Goal: Obtain resource: Download file/media

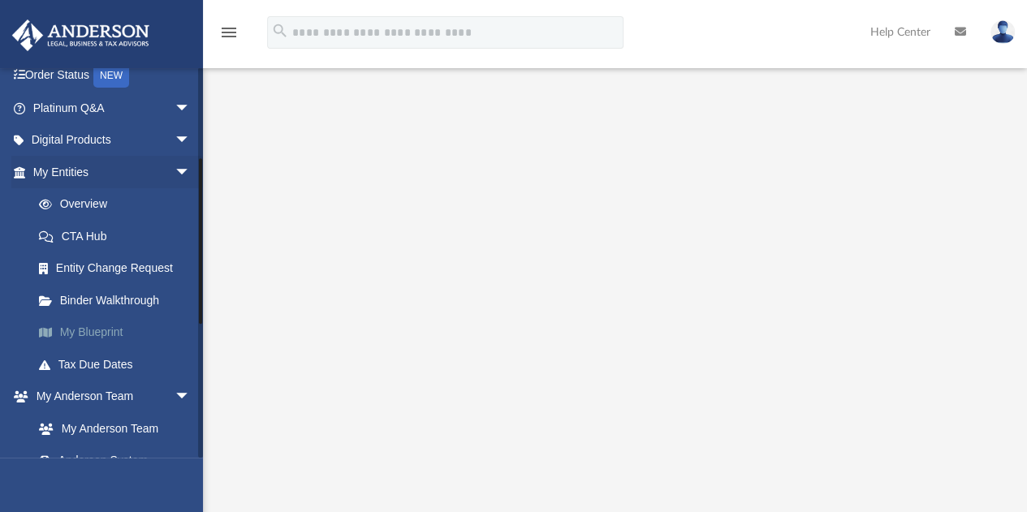
scroll to position [244, 0]
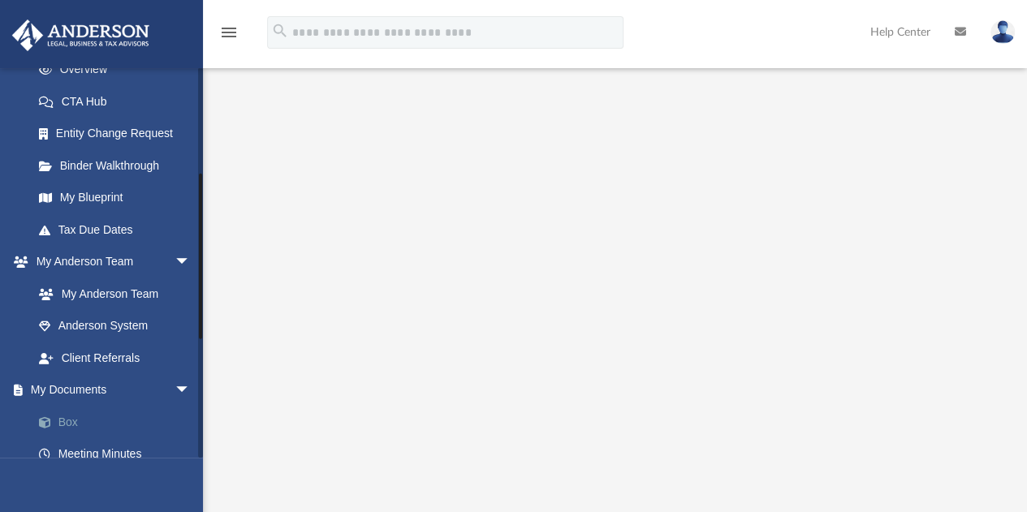
click at [67, 426] on link "Box" at bounding box center [119, 422] width 192 height 32
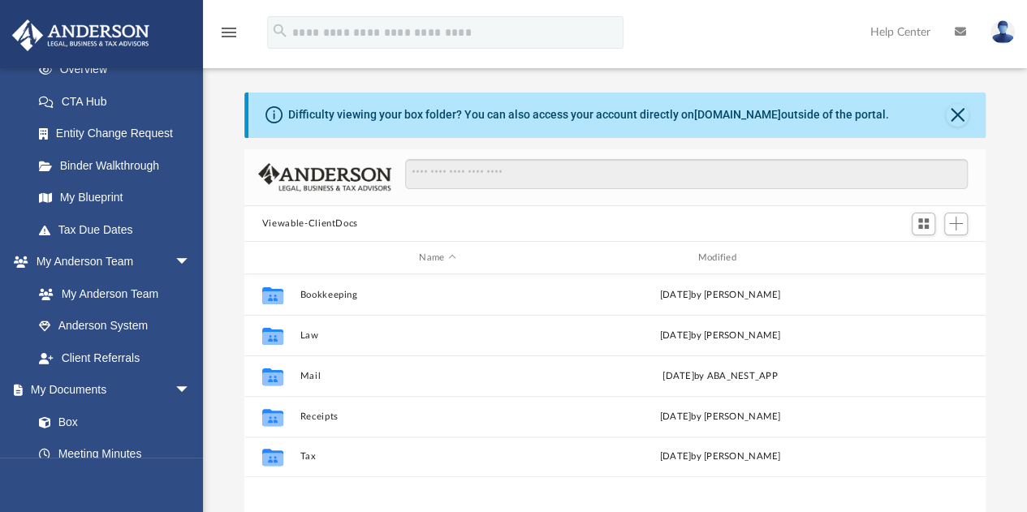
scroll to position [356, 729]
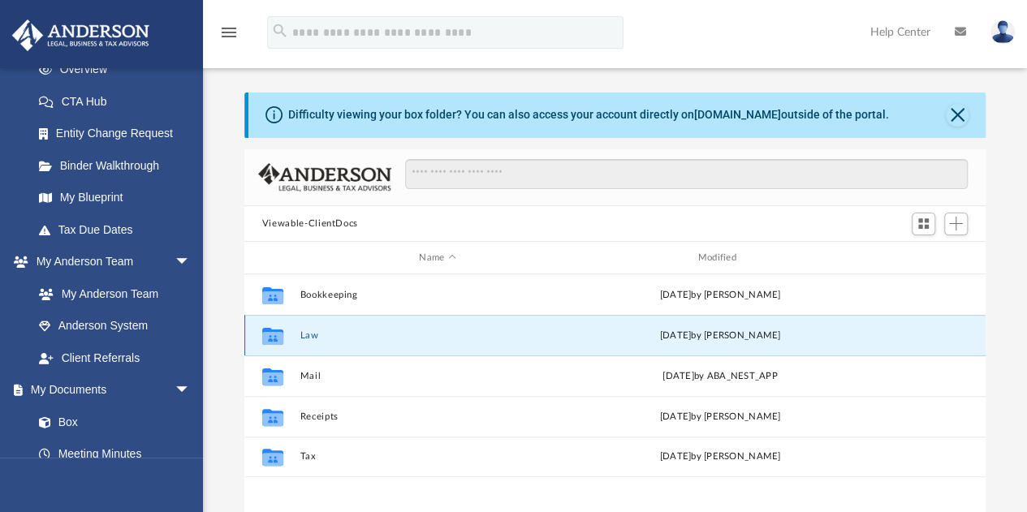
click at [312, 335] on button "Law" at bounding box center [437, 336] width 275 height 11
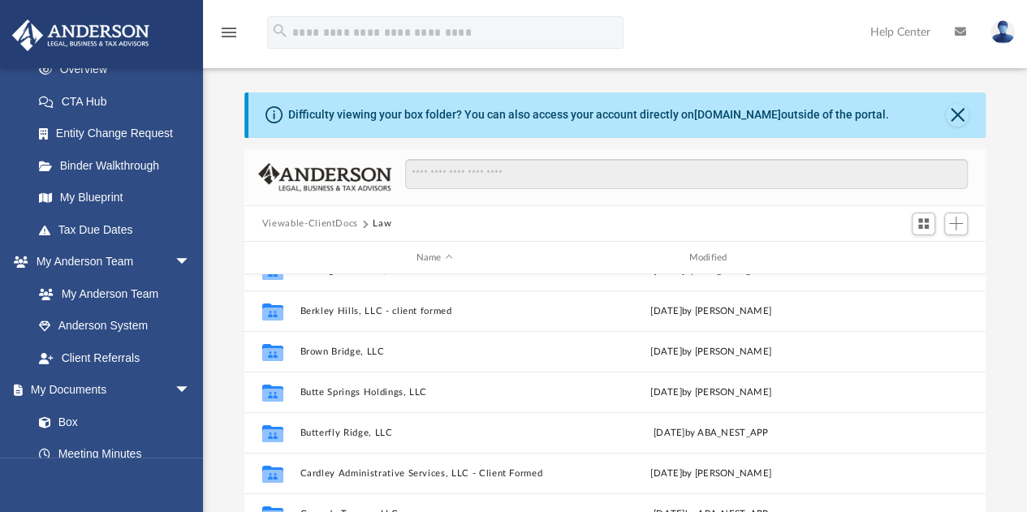
scroll to position [0, 0]
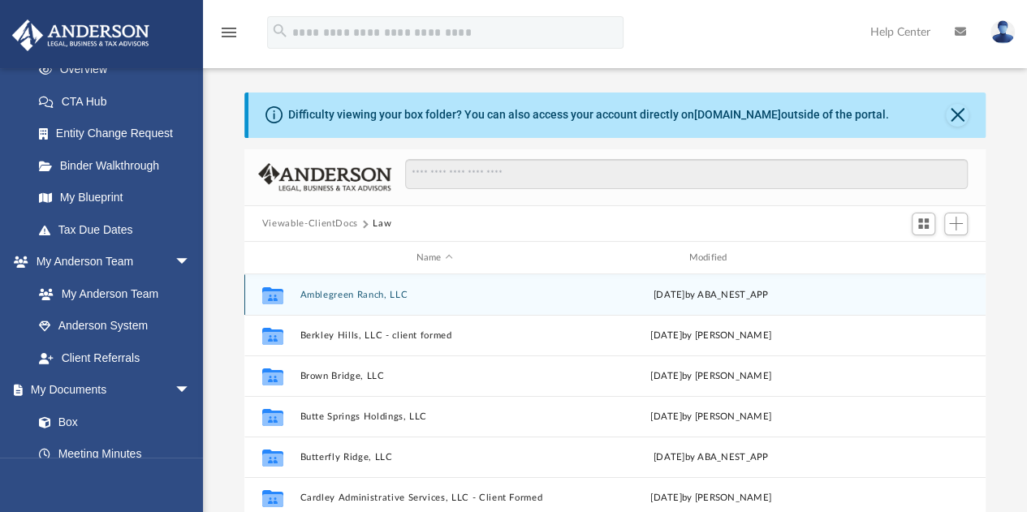
click at [312, 295] on button "Amblegreen Ranch, LLC" at bounding box center [435, 295] width 270 height 11
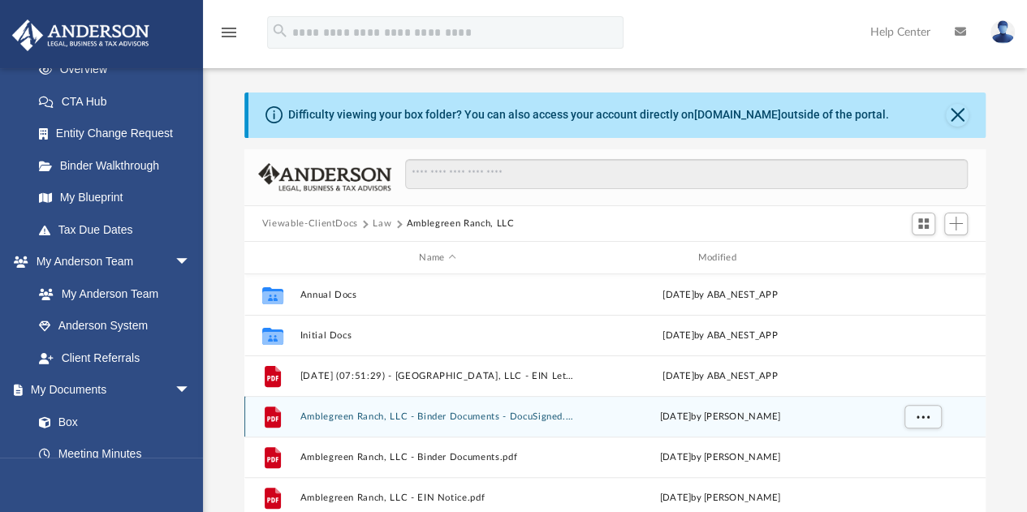
click at [380, 415] on button "Amblegreen Ranch, LLC - Binder Documents - DocuSigned.pdf" at bounding box center [437, 417] width 275 height 11
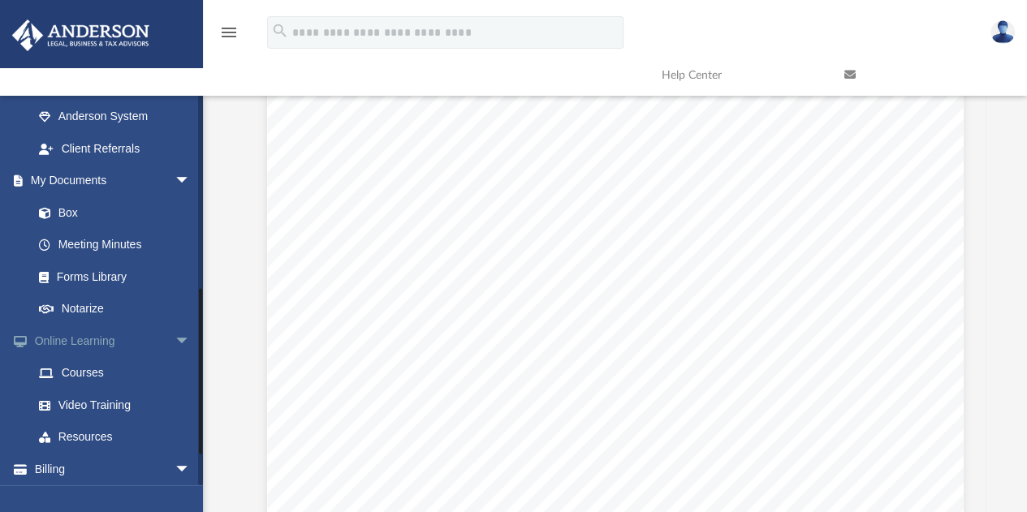
scroll to position [487, 0]
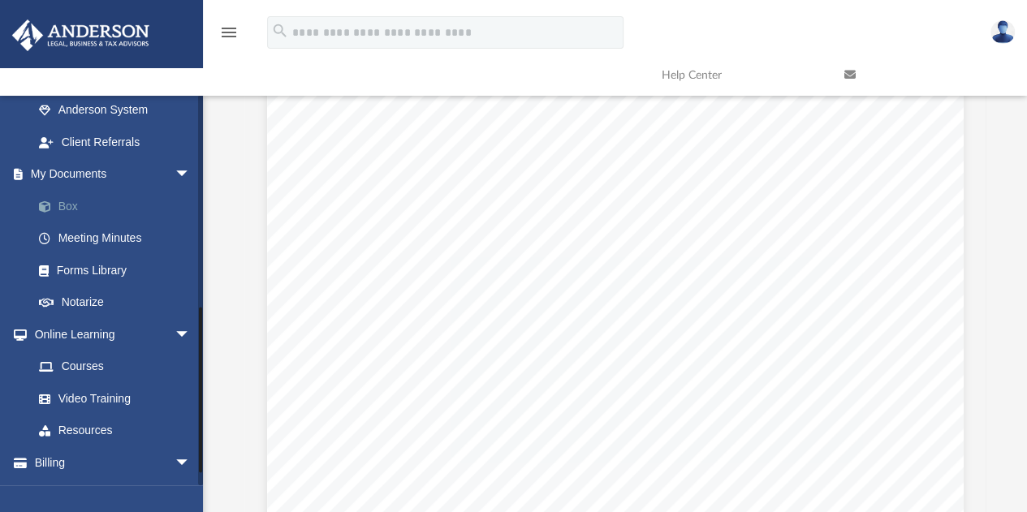
click at [68, 204] on link "Box" at bounding box center [119, 206] width 192 height 32
click at [65, 206] on link "Box" at bounding box center [119, 206] width 192 height 32
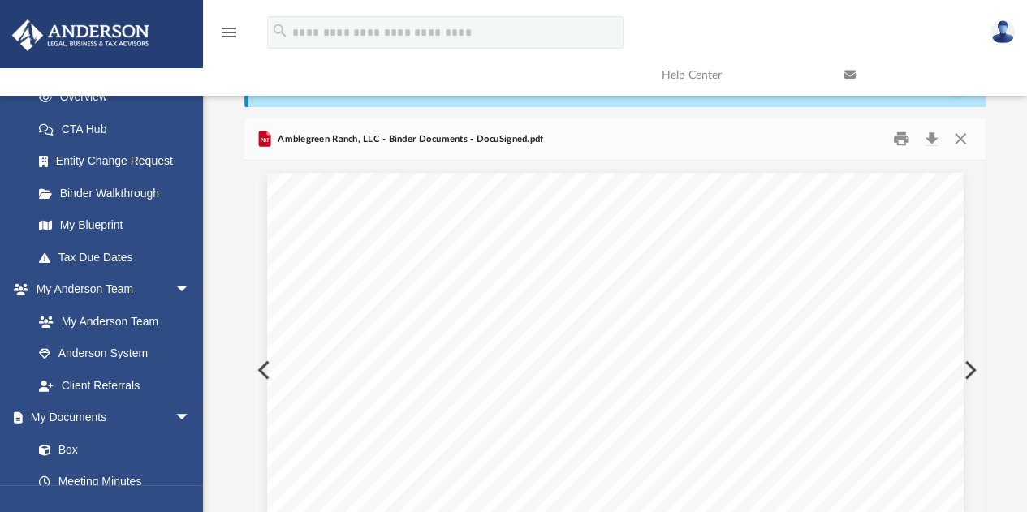
scroll to position [0, 0]
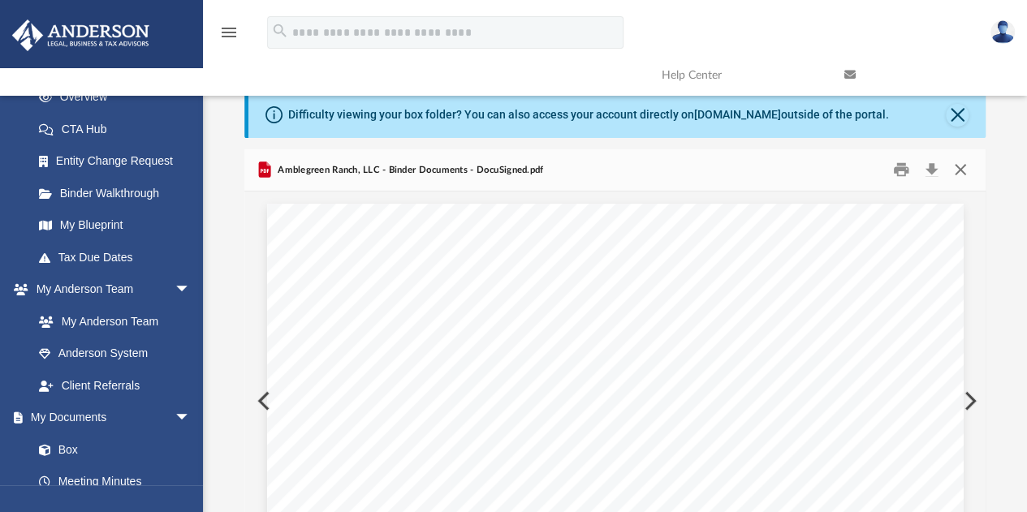
click at [961, 171] on button "Close" at bounding box center [960, 170] width 29 height 25
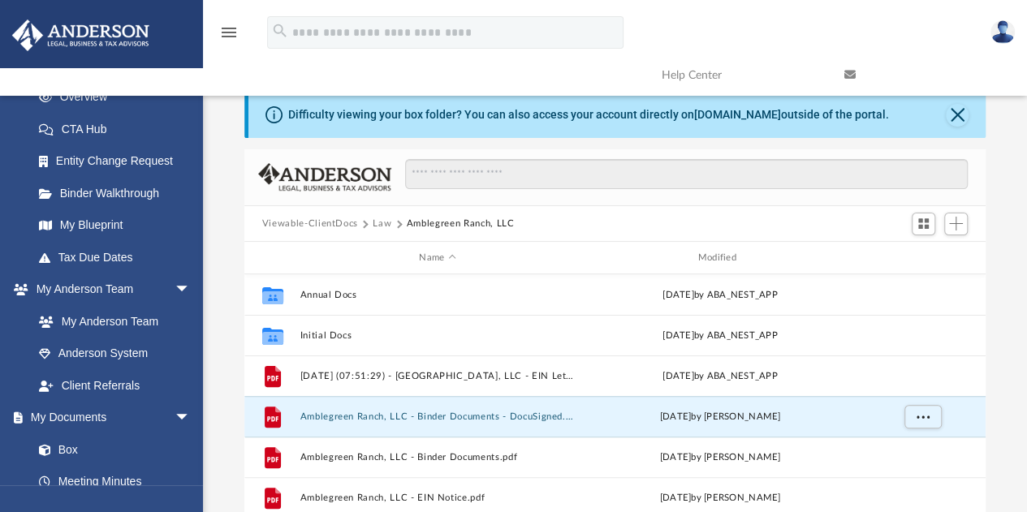
click at [380, 223] on button "Law" at bounding box center [382, 224] width 19 height 15
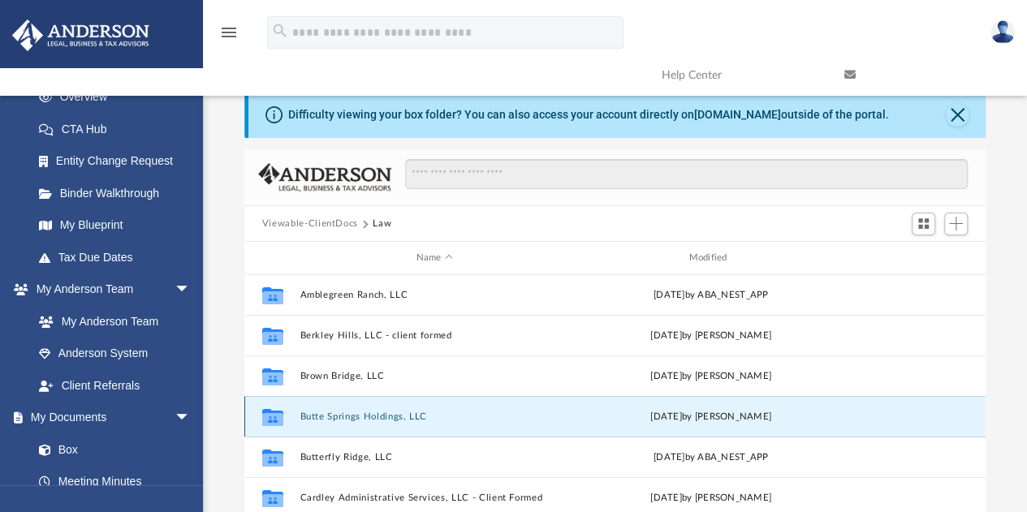
click at [323, 412] on button "Butte Springs Holdings, LLC" at bounding box center [435, 417] width 270 height 11
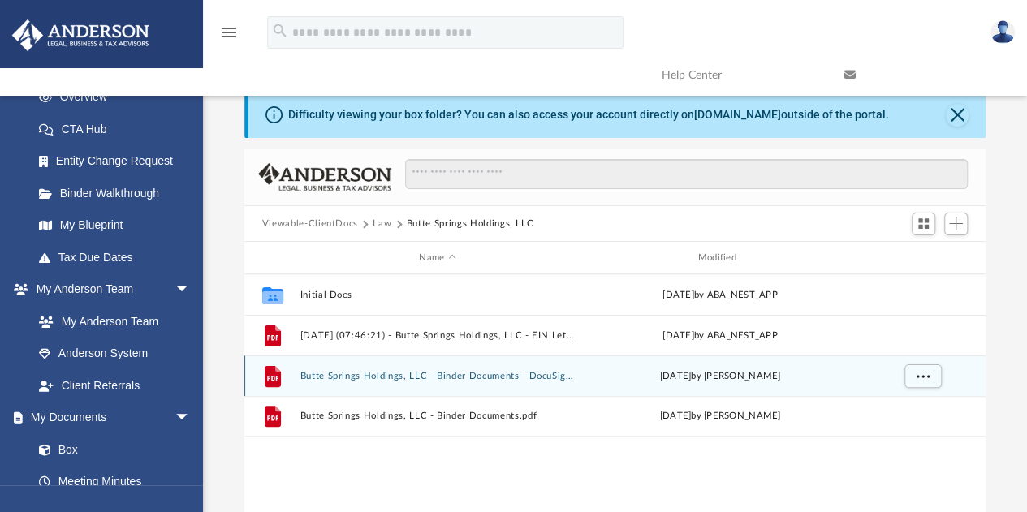
click at [336, 376] on button "Butte Springs Holdings, LLC - Binder Documents - DocuSigned.pdf" at bounding box center [437, 376] width 275 height 11
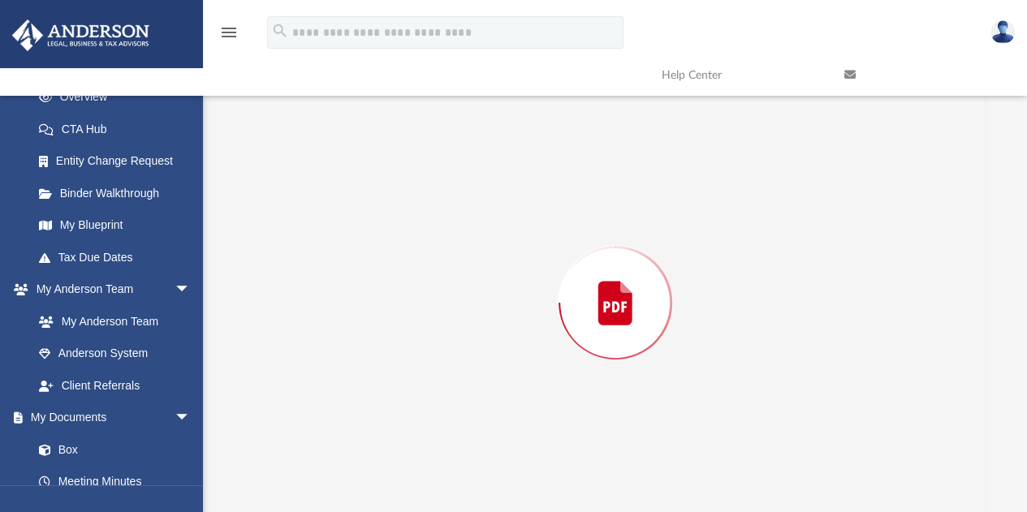
click at [336, 376] on div "Preview" at bounding box center [615, 302] width 742 height 419
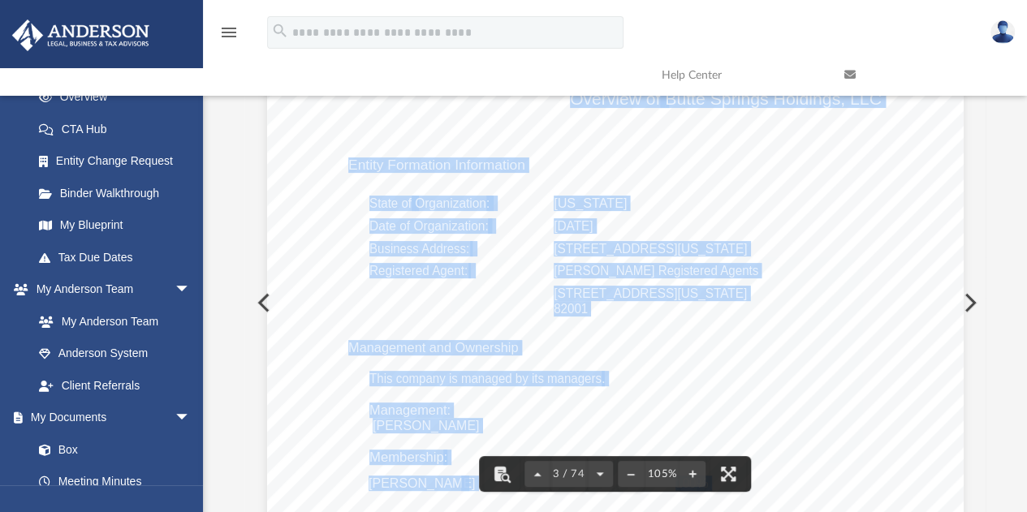
scroll to position [1900, 0]
